Goal: Navigation & Orientation: Find specific page/section

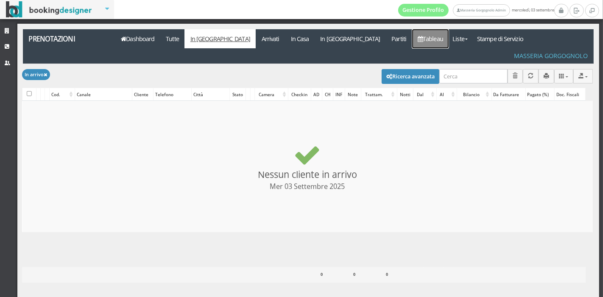
click at [412, 35] on link "Tableau" at bounding box center [430, 38] width 37 height 19
